Goal: Task Accomplishment & Management: Use online tool/utility

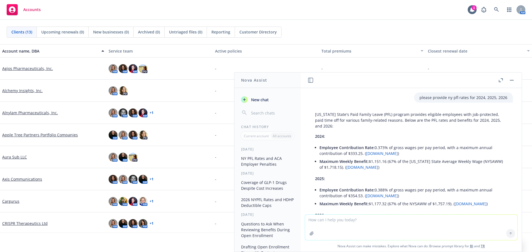
scroll to position [369, 0]
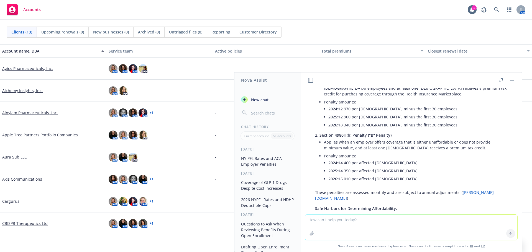
type textarea "Get ready. Open enrollment is your annual opportunity review, update, and selec…"
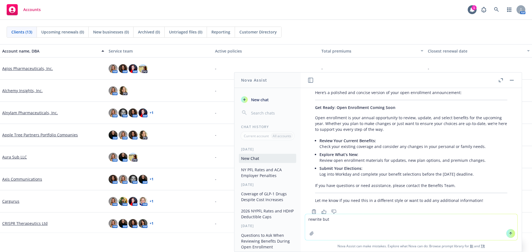
scroll to position [653, 0]
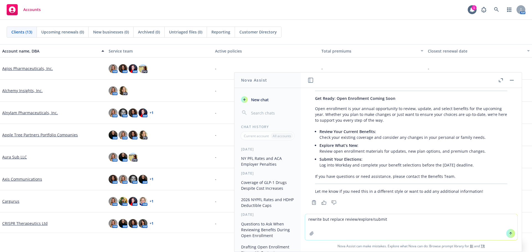
click at [320, 220] on textarea "rewrite but replace review/explore/submit" at bounding box center [411, 227] width 212 height 26
click at [405, 218] on textarea "replace but replace review/explore/submit" at bounding box center [411, 227] width 212 height 26
drag, startPoint x: 328, startPoint y: 220, endPoint x: 297, endPoint y: 221, distance: 30.5
click at [300, 221] on div "Nova Assist New chat Chat History Current account All accounts [DATE] NY PFL Ra…" at bounding box center [411, 162] width 222 height 180
click at [376, 219] on textarea "replace review/explore/submit" at bounding box center [411, 227] width 212 height 26
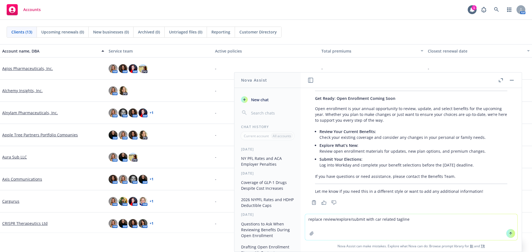
type textarea "replace review/explore/submit with car related taglines"
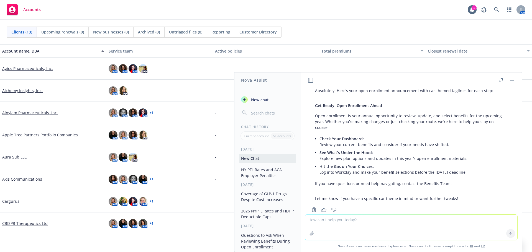
scroll to position [804, 0]
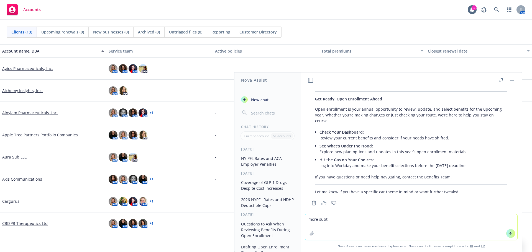
type textarea "more subtle"
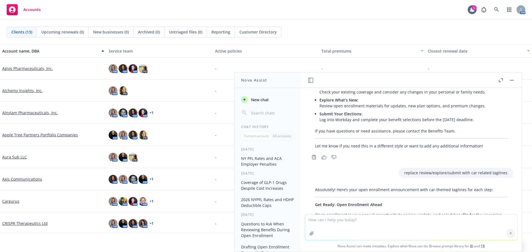
scroll to position [784, 0]
